Goal: Register for event/course

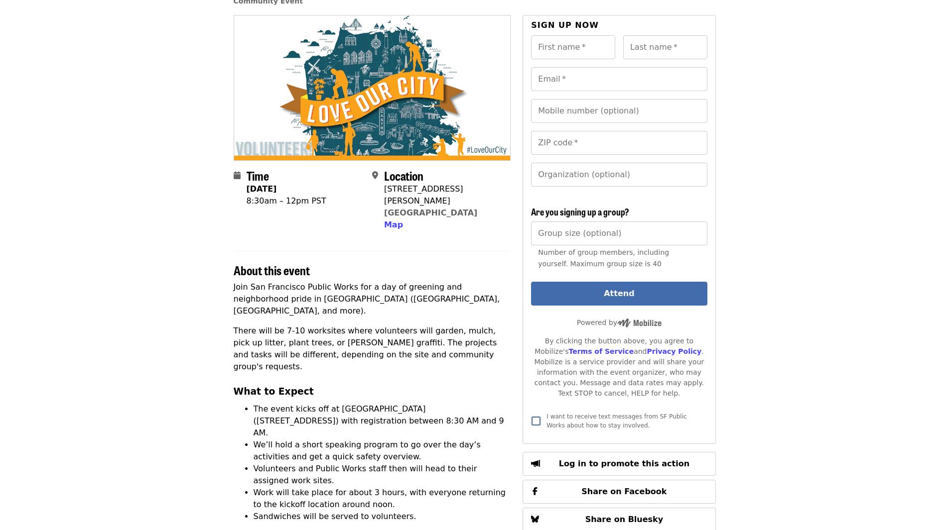
scroll to position [100, 0]
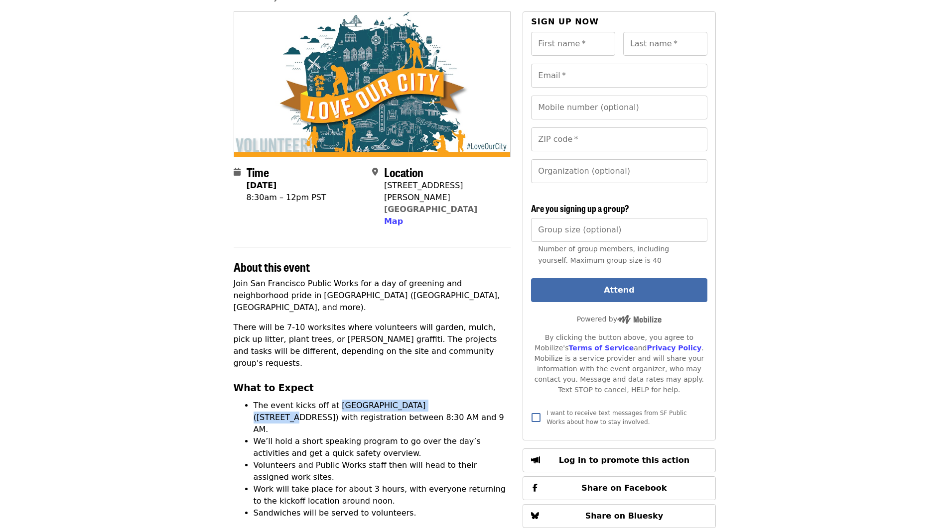
drag, startPoint x: 330, startPoint y: 351, endPoint x: 430, endPoint y: 355, distance: 100.7
click at [430, 400] on li "The event kicks off at [GEOGRAPHIC_DATA] ([STREET_ADDRESS]) with registration b…" at bounding box center [382, 418] width 257 height 36
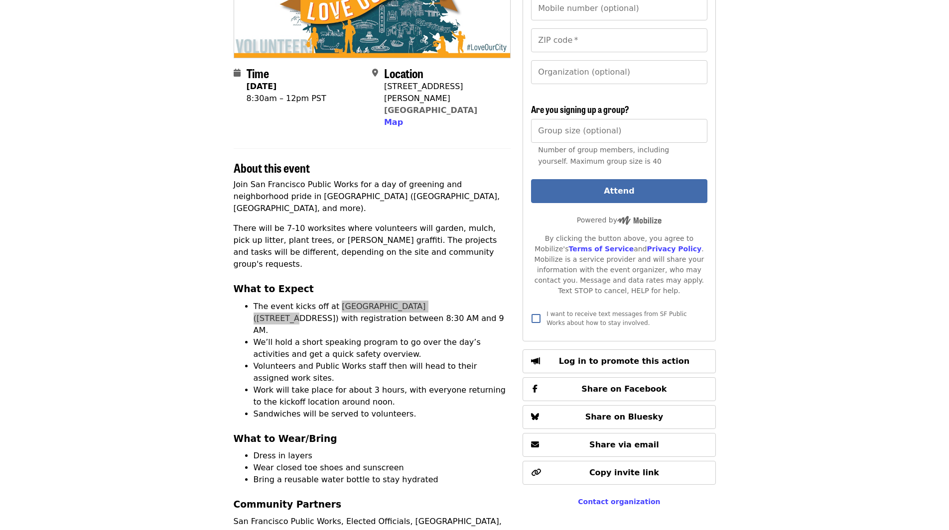
scroll to position [199, 0]
drag, startPoint x: 438, startPoint y: 252, endPoint x: 491, endPoint y: 250, distance: 53.3
click at [491, 300] on li "The event kicks off at [GEOGRAPHIC_DATA] ([STREET_ADDRESS]) with registration b…" at bounding box center [382, 318] width 257 height 36
click at [460, 300] on li "The event kicks off at [GEOGRAPHIC_DATA] ([STREET_ADDRESS]) with registration b…" at bounding box center [382, 318] width 257 height 36
drag, startPoint x: 437, startPoint y: 252, endPoint x: 494, endPoint y: 251, distance: 56.8
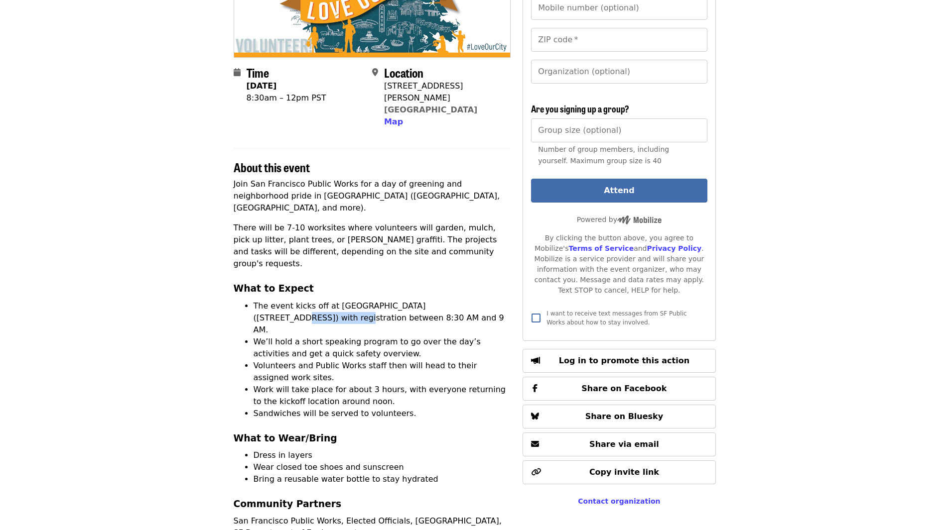
click at [494, 300] on li "The event kicks off at [GEOGRAPHIC_DATA] ([STREET_ADDRESS]) with registration b…" at bounding box center [382, 318] width 257 height 36
copy li "[STREET_ADDRESS][PERSON_NAME]"
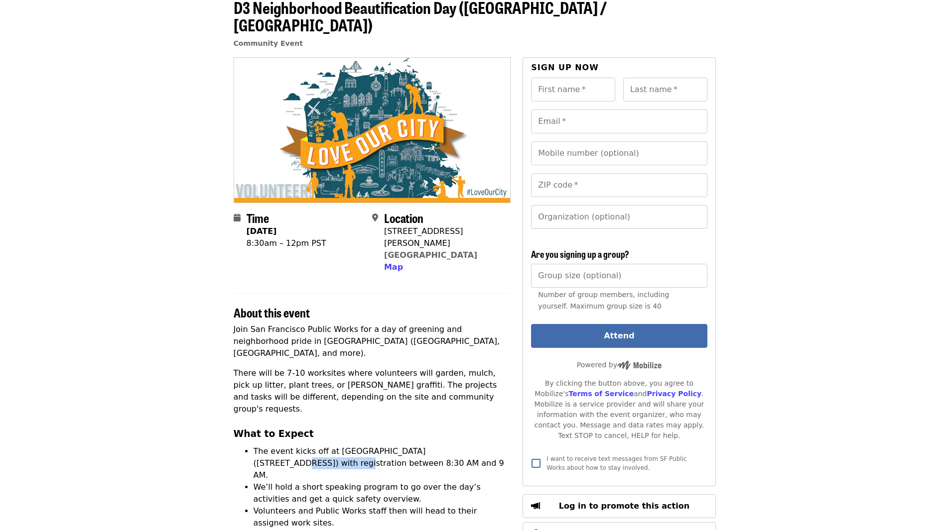
scroll to position [0, 0]
